Goal: Find contact information: Find contact information

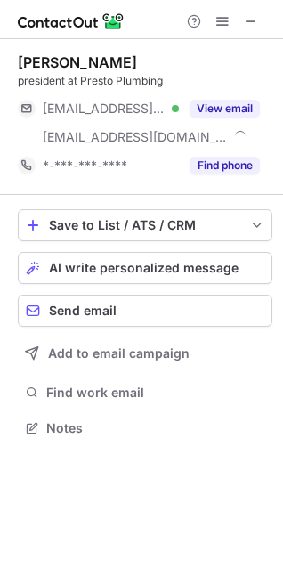
scroll to position [416, 283]
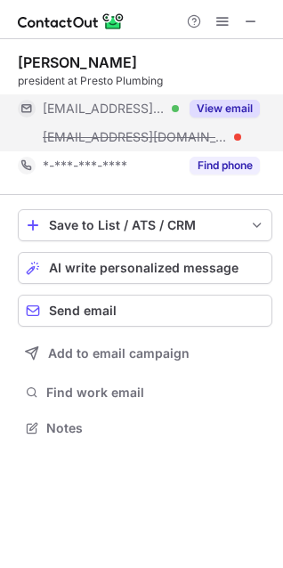
click at [222, 99] on div "View email" at bounding box center [219, 108] width 81 height 29
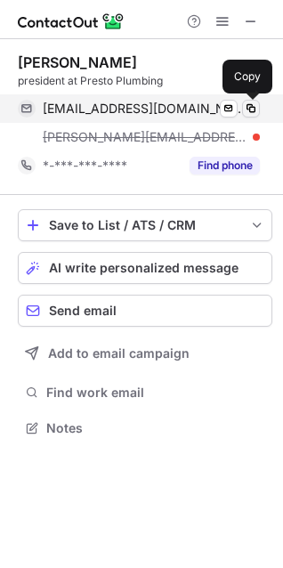
click at [248, 110] on span at bounding box center [251, 109] width 14 height 14
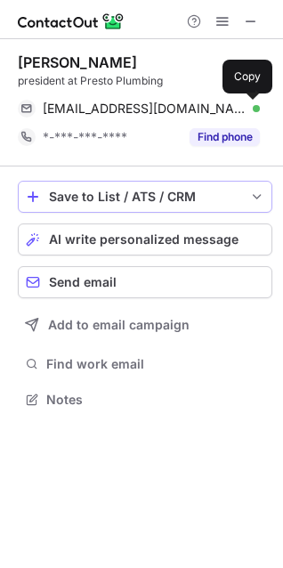
scroll to position [387, 283]
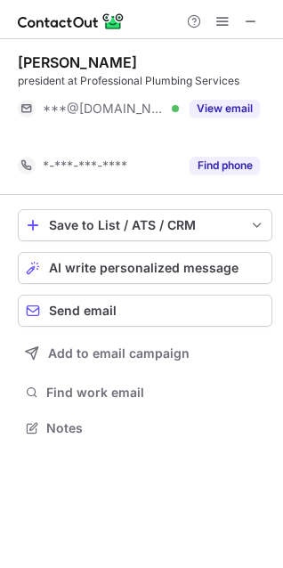
scroll to position [387, 283]
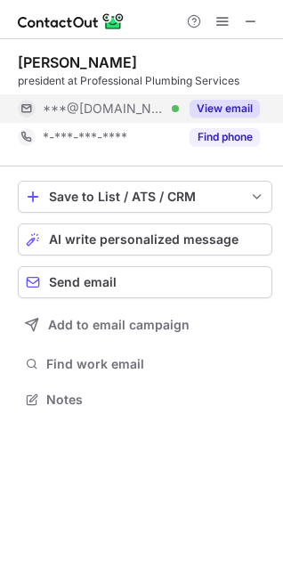
click at [219, 109] on button "View email" at bounding box center [225, 109] width 70 height 18
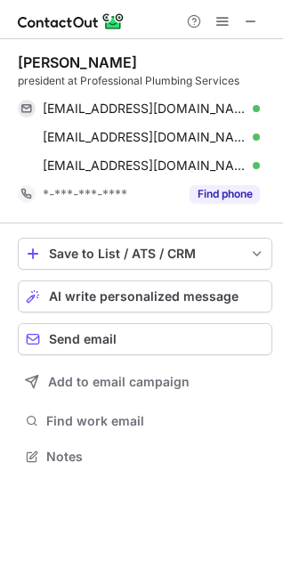
scroll to position [445, 283]
click at [249, 20] on span at bounding box center [251, 21] width 14 height 14
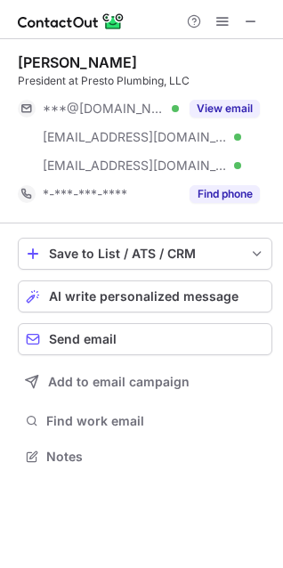
scroll to position [445, 283]
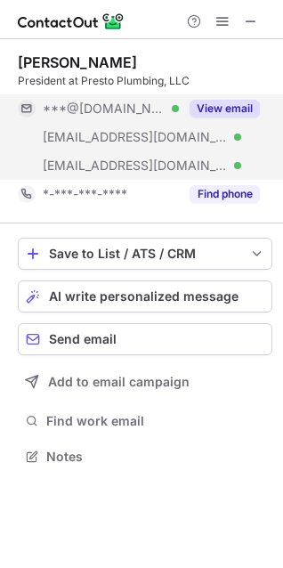
click at [216, 104] on button "View email" at bounding box center [225, 109] width 70 height 18
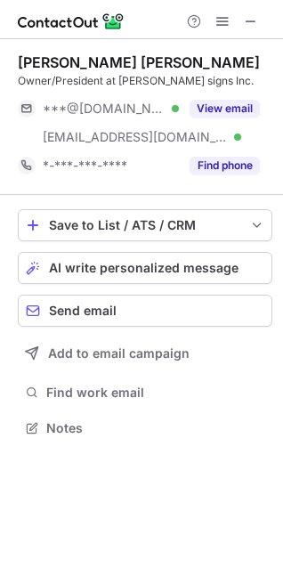
scroll to position [416, 283]
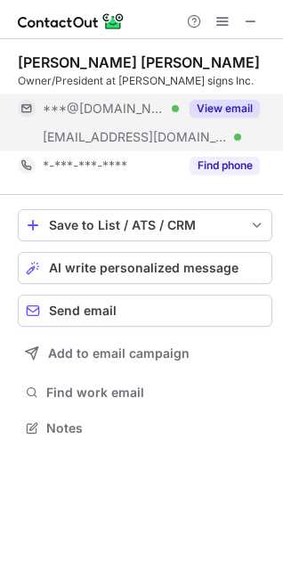
click at [194, 108] on button "View email" at bounding box center [225, 109] width 70 height 18
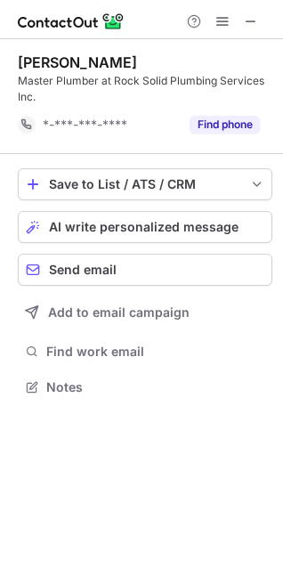
scroll to position [375, 283]
click at [249, 22] on span at bounding box center [251, 21] width 14 height 14
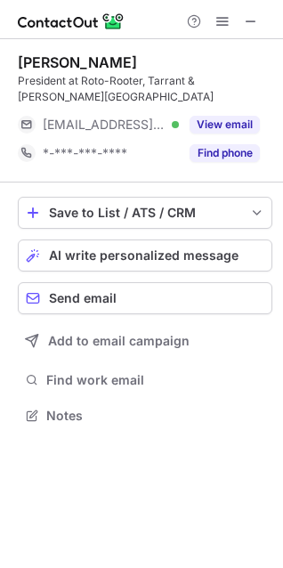
scroll to position [404, 283]
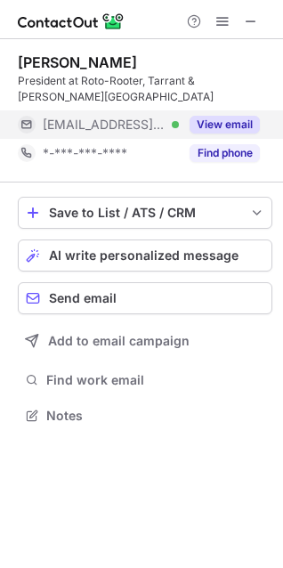
click at [224, 126] on button "View email" at bounding box center [225, 125] width 70 height 18
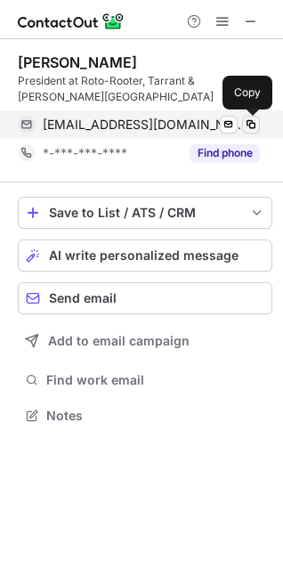
click at [252, 125] on span at bounding box center [251, 125] width 14 height 14
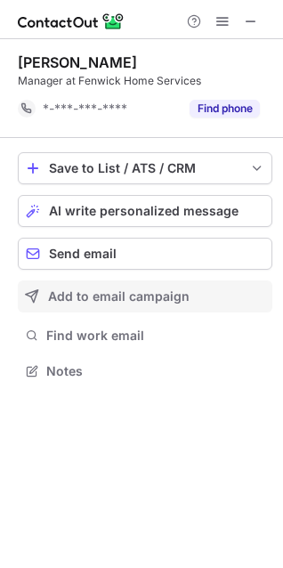
scroll to position [359, 283]
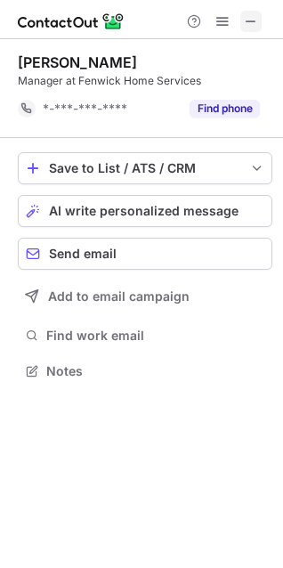
click at [243, 29] on button at bounding box center [251, 21] width 21 height 21
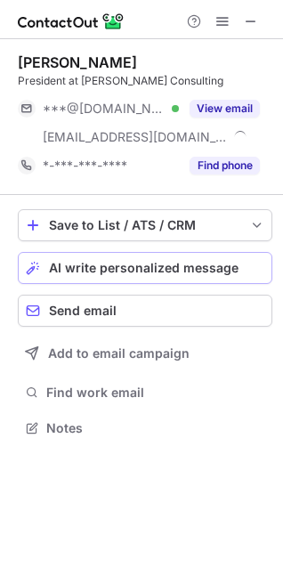
scroll to position [416, 283]
click at [242, 21] on button at bounding box center [251, 21] width 21 height 21
